Goal: Transaction & Acquisition: Purchase product/service

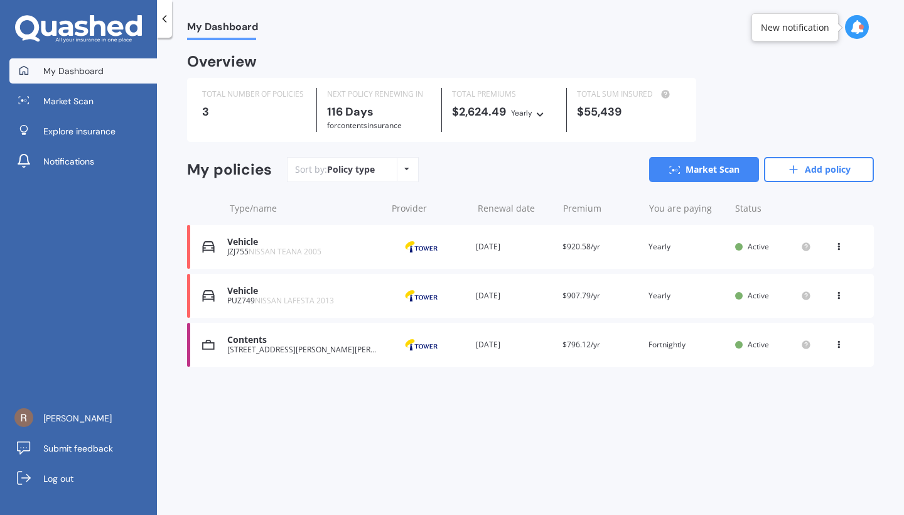
click at [406, 356] on div "Contents [STREET_ADDRESS][PERSON_NAME][PERSON_NAME] Provider Renewal date [DATE…" at bounding box center [530, 345] width 687 height 44
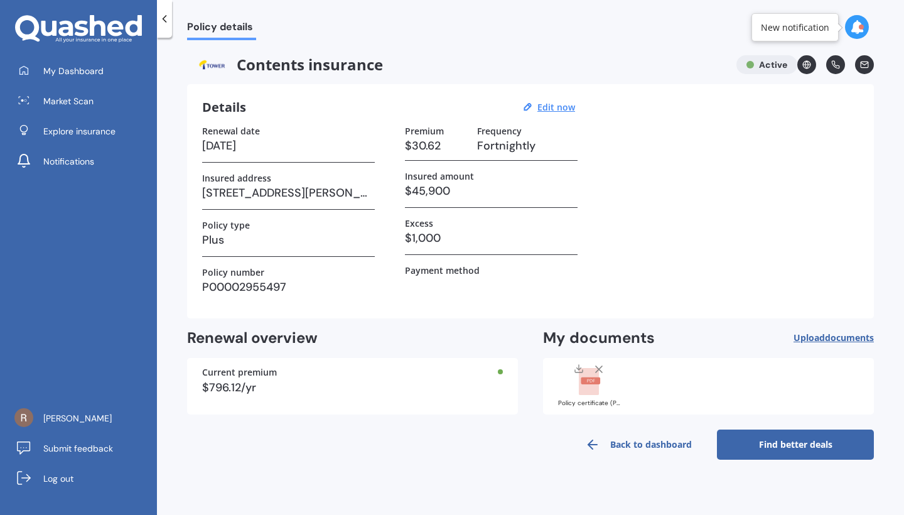
click at [815, 441] on link "Find better deals" at bounding box center [795, 444] width 157 height 30
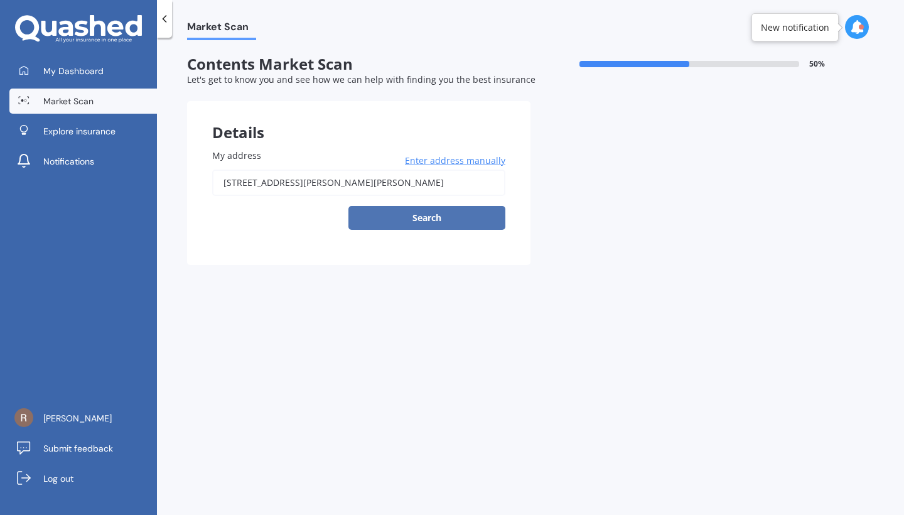
click at [462, 212] on button "Search" at bounding box center [426, 218] width 157 height 24
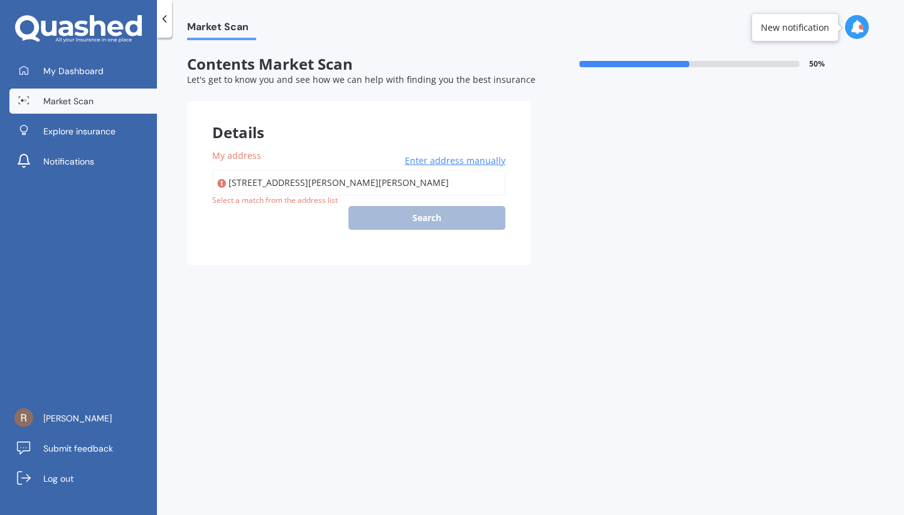
type input "[STREET_ADDRESS][PERSON_NAME][PERSON_NAME]"
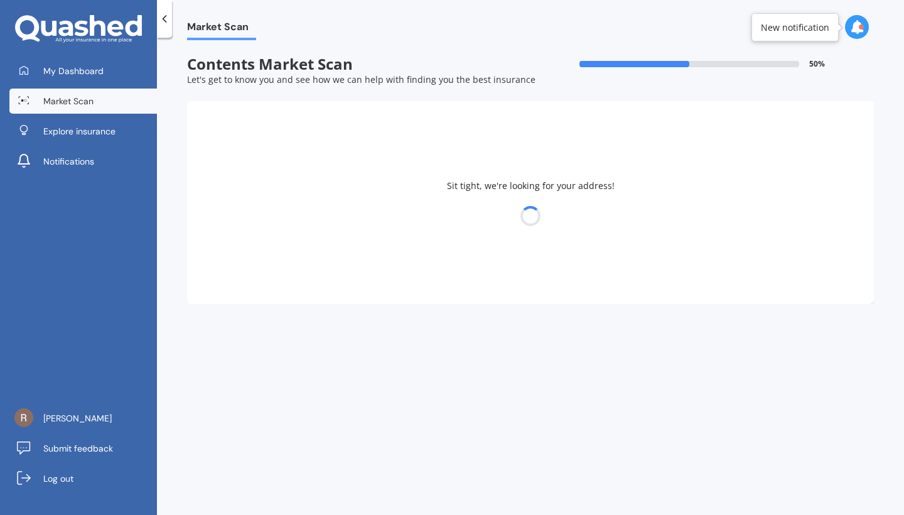
select select "25"
select select "07"
select select "1995"
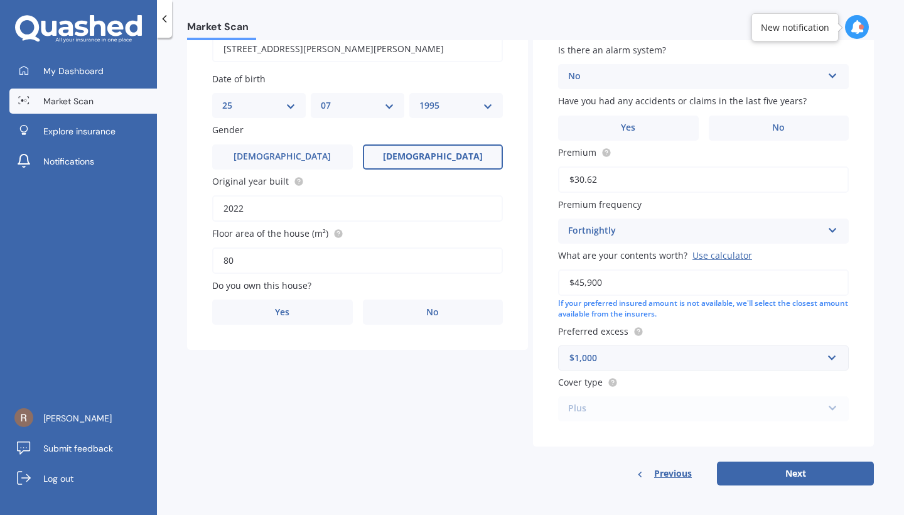
scroll to position [132, 0]
click at [782, 476] on button "Next" at bounding box center [795, 475] width 157 height 24
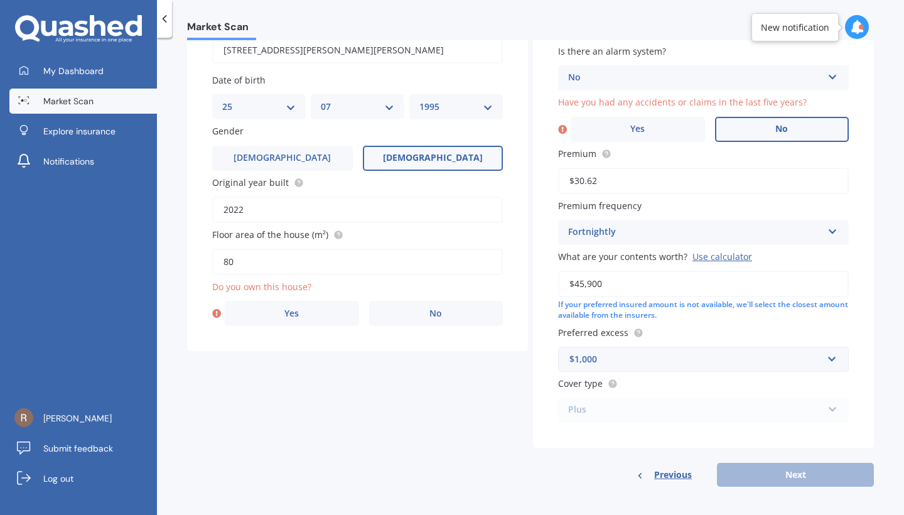
click at [775, 127] on span "No" at bounding box center [781, 129] width 13 height 11
click at [0, 0] on input "No" at bounding box center [0, 0] width 0 height 0
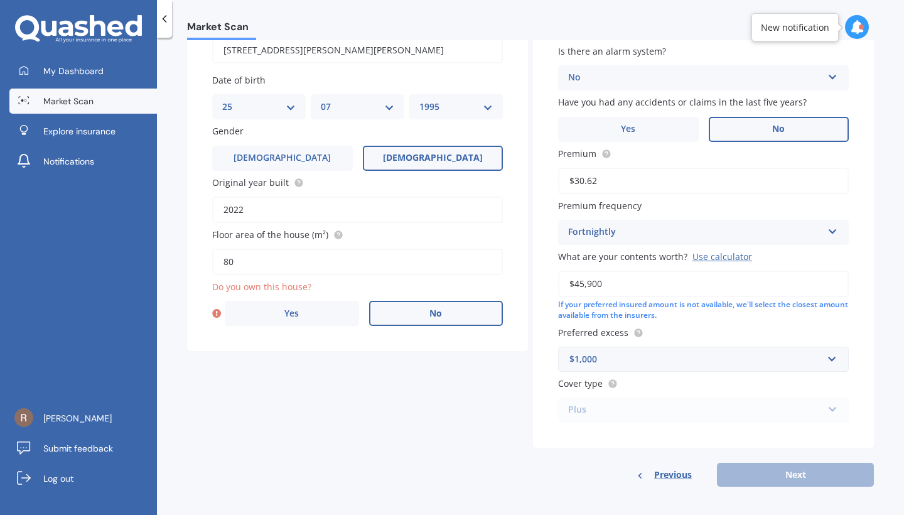
click at [415, 313] on label "No" at bounding box center [436, 313] width 134 height 25
click at [0, 0] on input "No" at bounding box center [0, 0] width 0 height 0
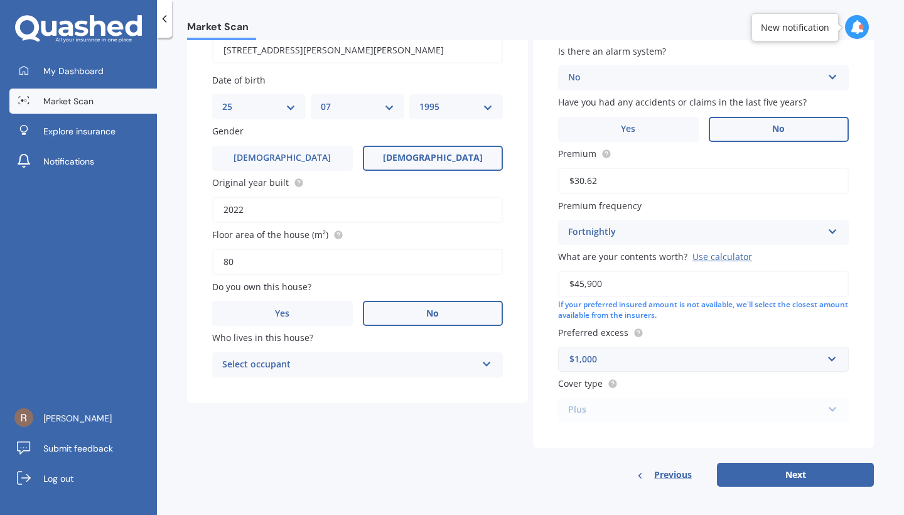
click at [441, 360] on div "Select occupant" at bounding box center [349, 364] width 254 height 15
click at [426, 389] on div "Tenant" at bounding box center [357, 389] width 289 height 23
click at [754, 471] on button "Next" at bounding box center [795, 475] width 157 height 24
select select "25"
select select "07"
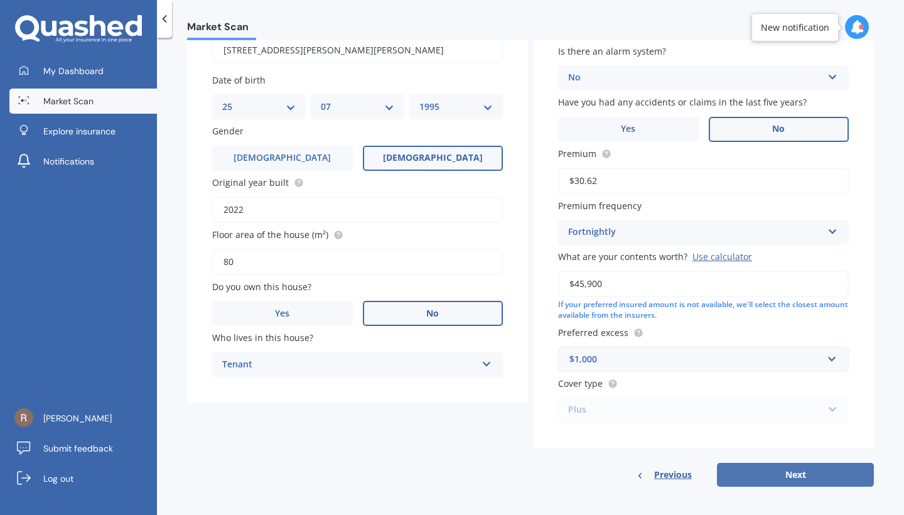
select select "1995"
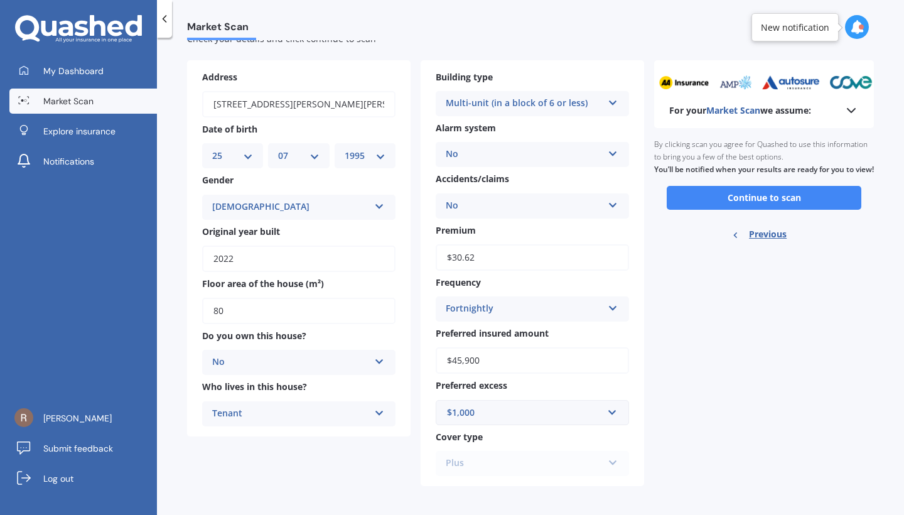
scroll to position [40, 0]
click at [790, 207] on button "Continue to scan" at bounding box center [764, 198] width 195 height 24
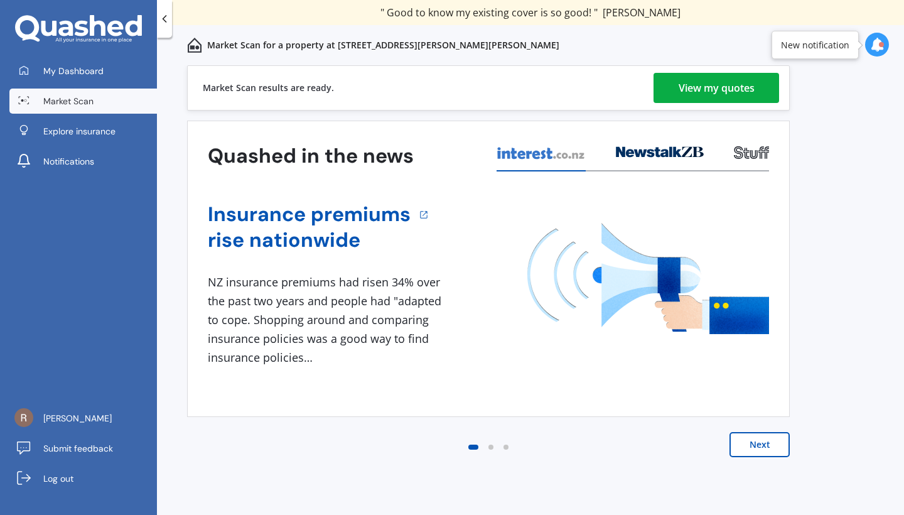
click at [734, 94] on div "View my quotes" at bounding box center [717, 88] width 76 height 30
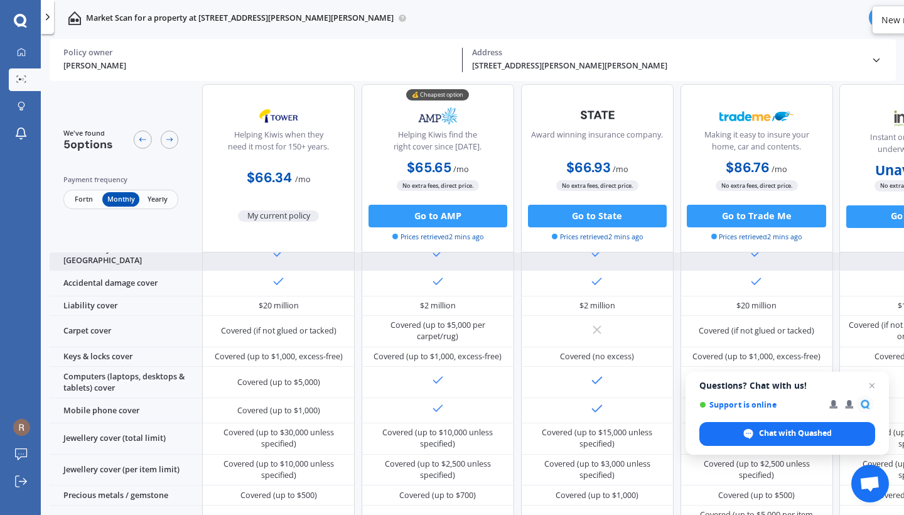
scroll to position [157, 0]
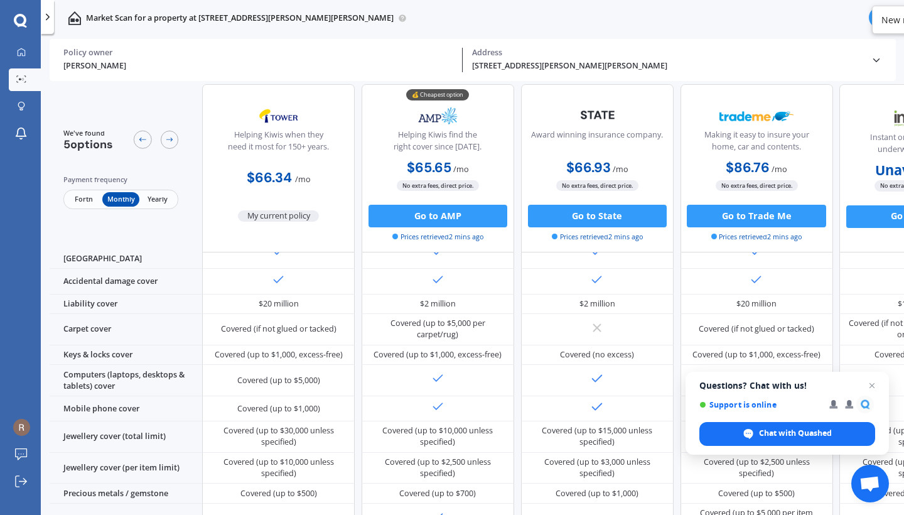
click at [86, 197] on span "Fortn" at bounding box center [83, 198] width 37 height 14
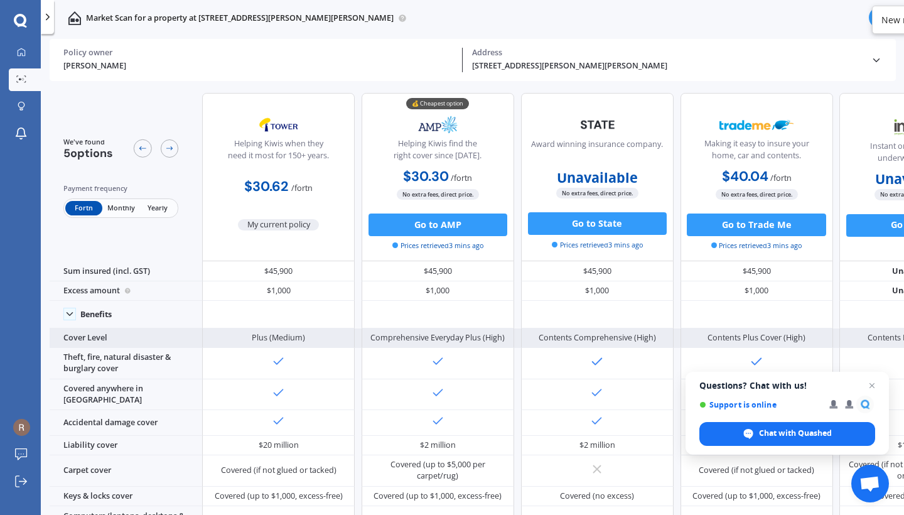
scroll to position [0, 0]
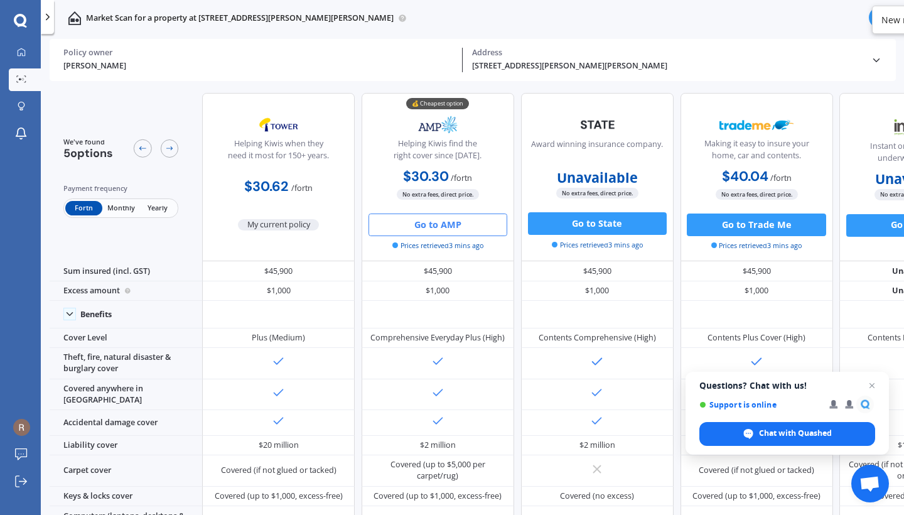
click at [463, 223] on button "Go to AMP" at bounding box center [437, 224] width 139 height 23
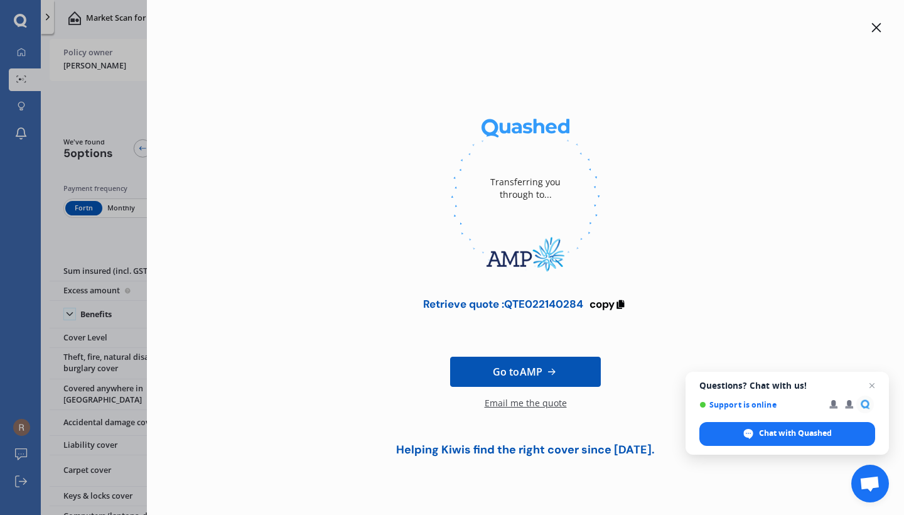
click at [527, 370] on span "Go to AMP" at bounding box center [518, 371] width 50 height 15
